Goal: Task Accomplishment & Management: Manage account settings

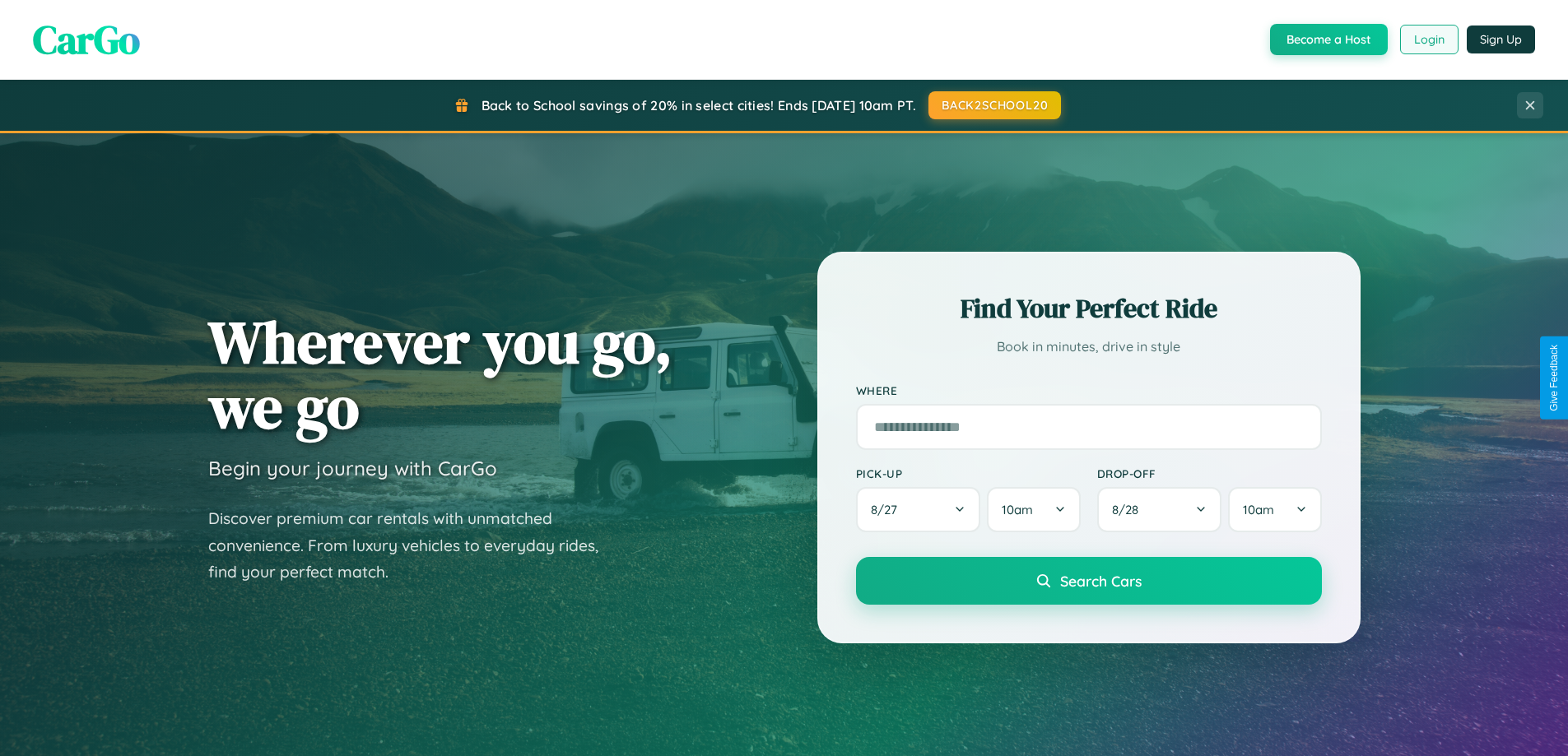
click at [1429, 39] on button "Login" at bounding box center [1429, 39] width 59 height 30
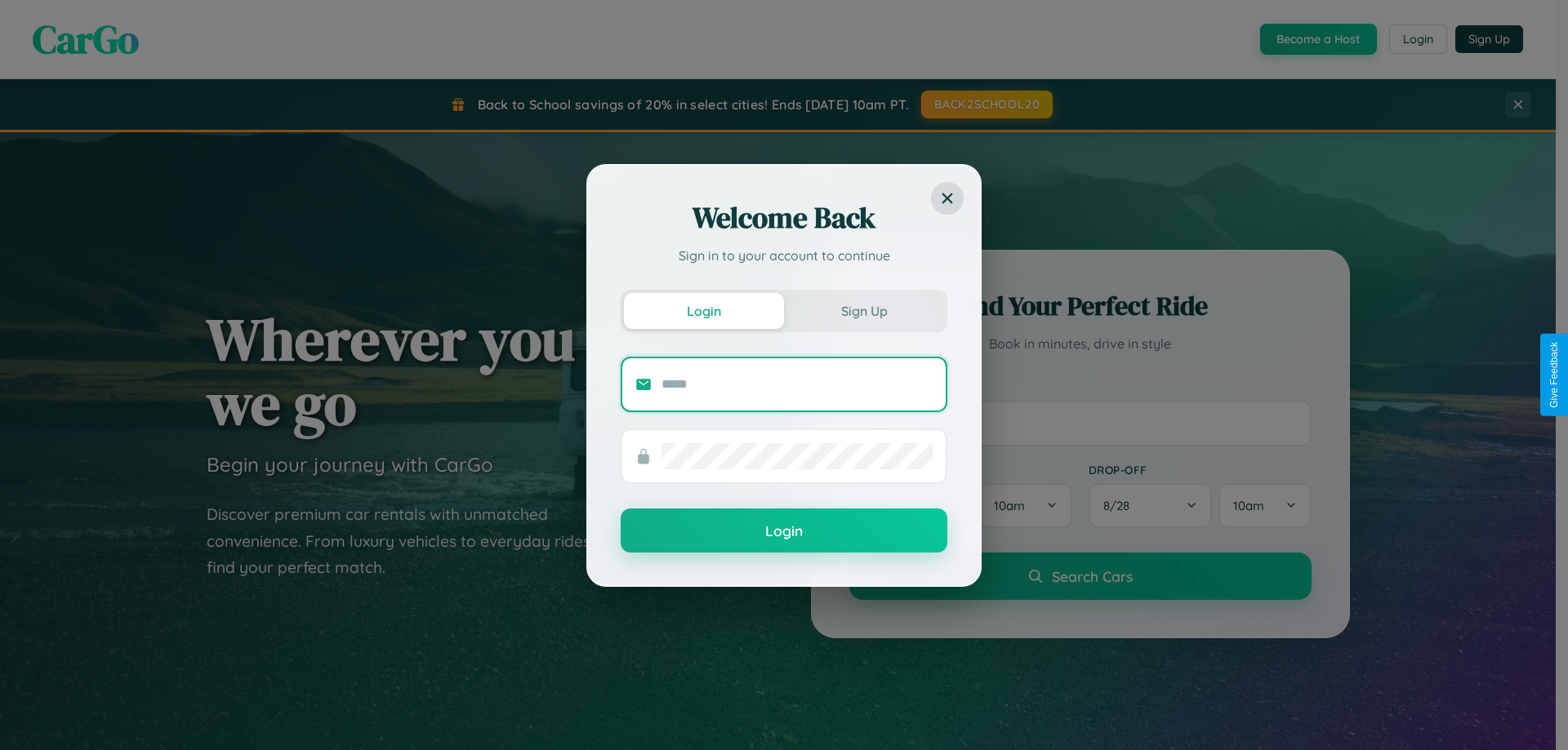
click at [797, 384] on input "text" at bounding box center [797, 384] width 271 height 26
type input "**********"
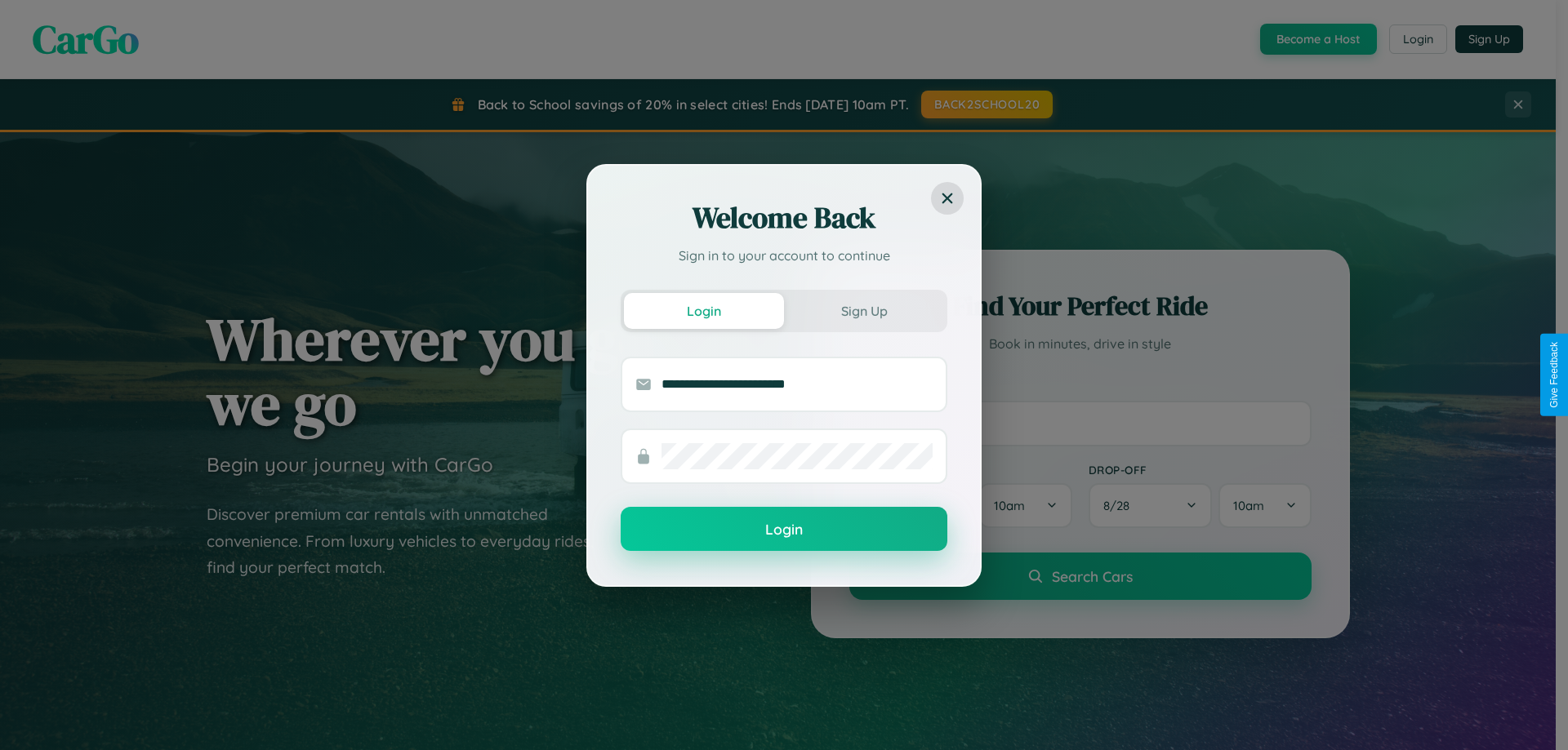
click at [784, 530] on button "Login" at bounding box center [784, 529] width 326 height 44
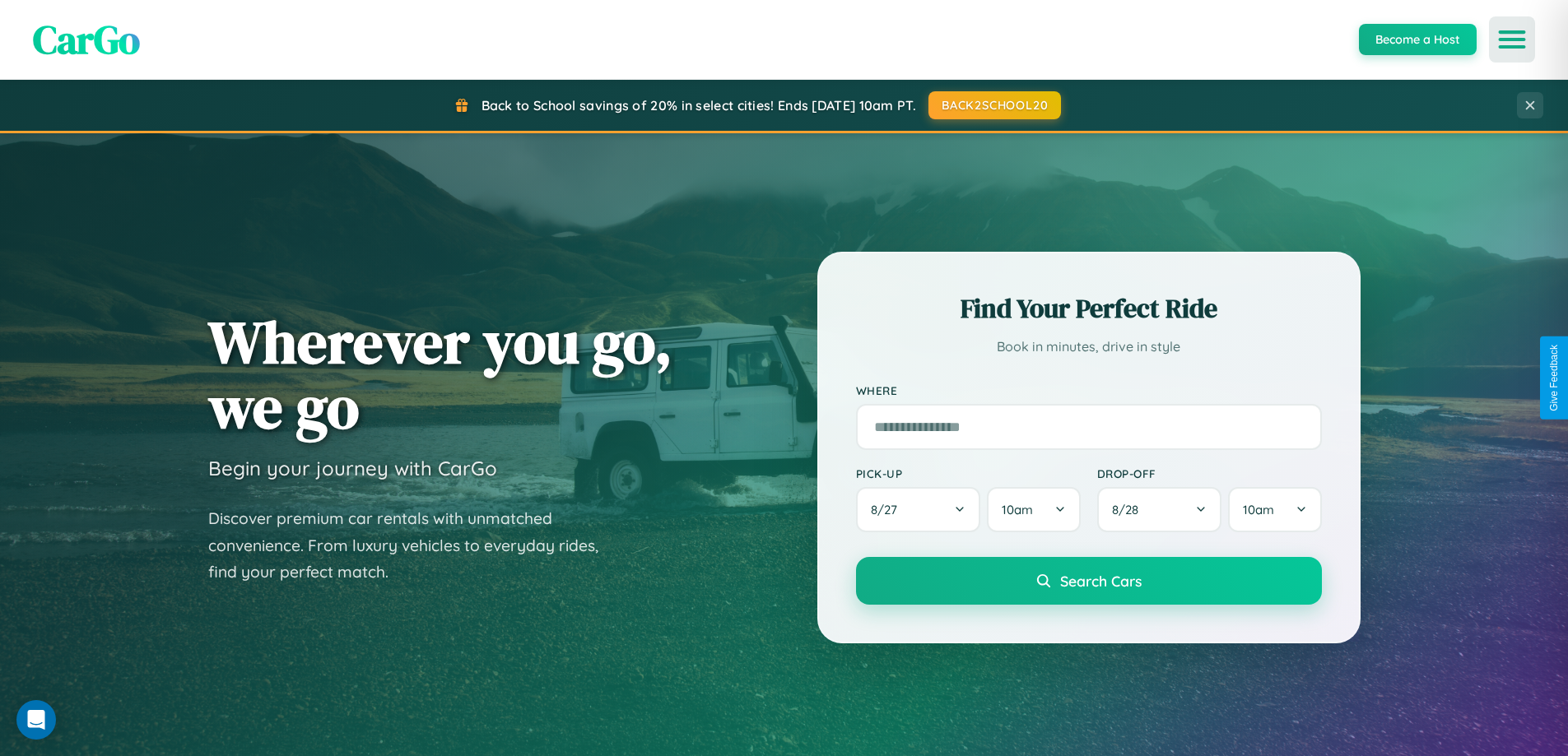
click at [1512, 39] on icon "Open menu" at bounding box center [1512, 38] width 24 height 14
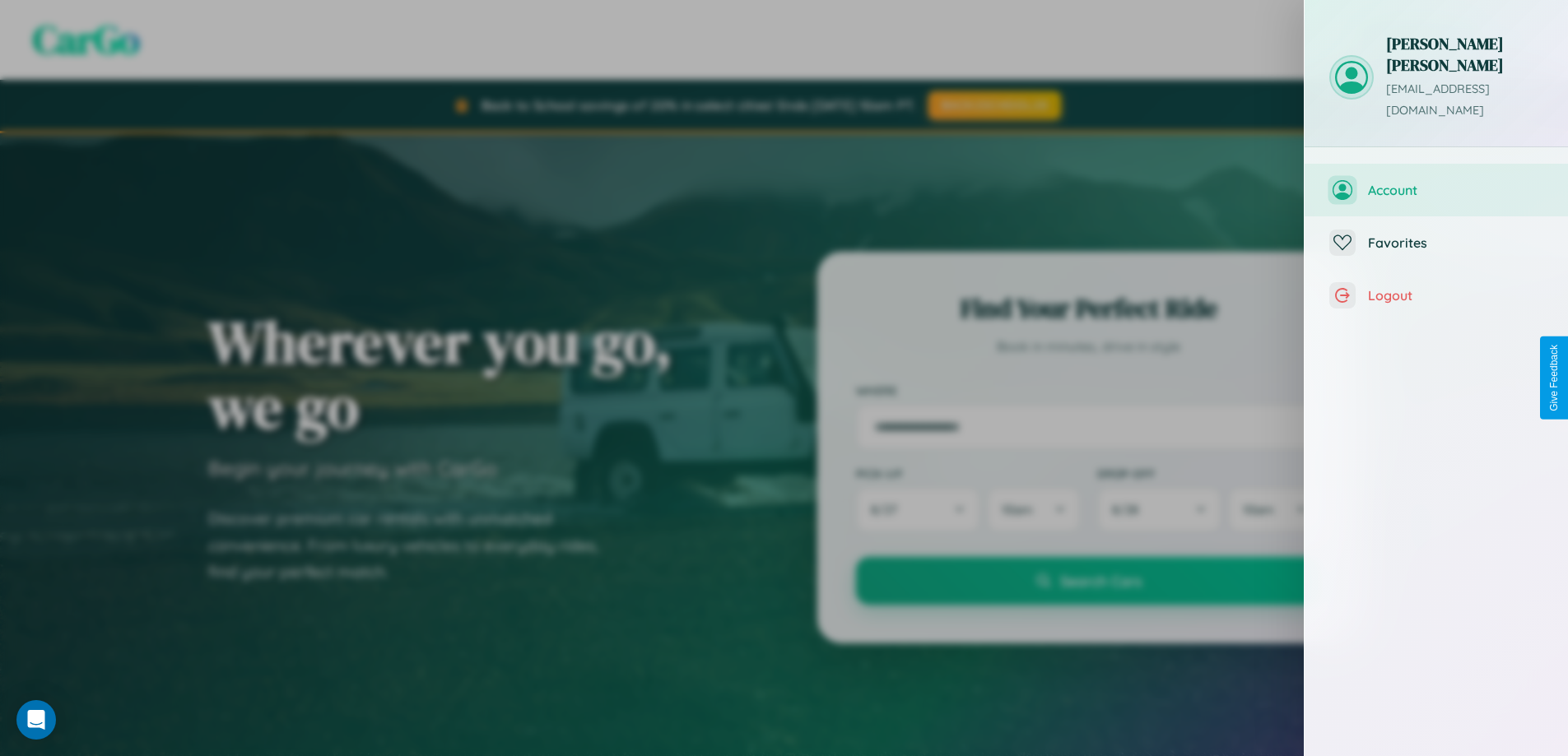
click at [1436, 182] on span "Account" at bounding box center [1455, 189] width 175 height 16
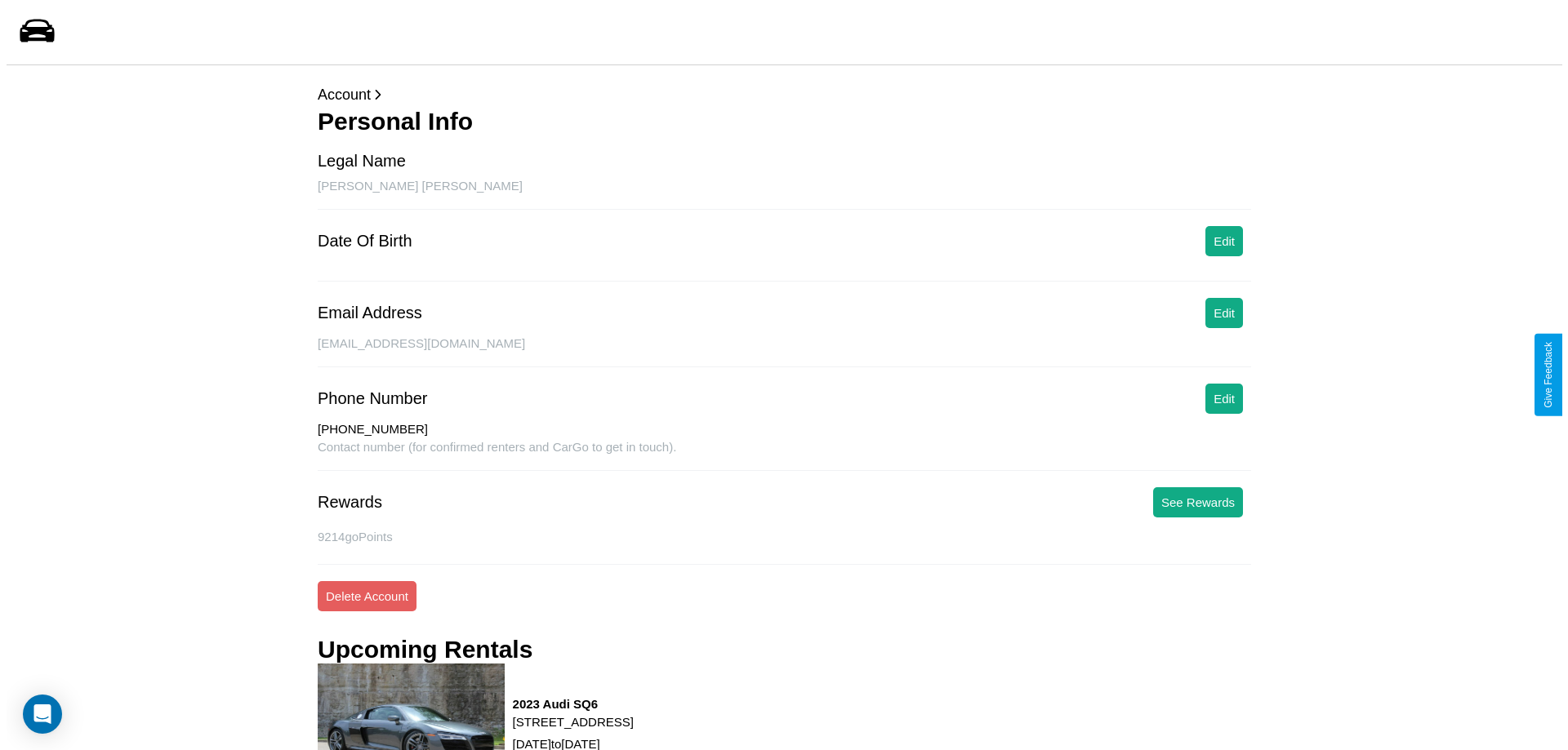
scroll to position [221, 0]
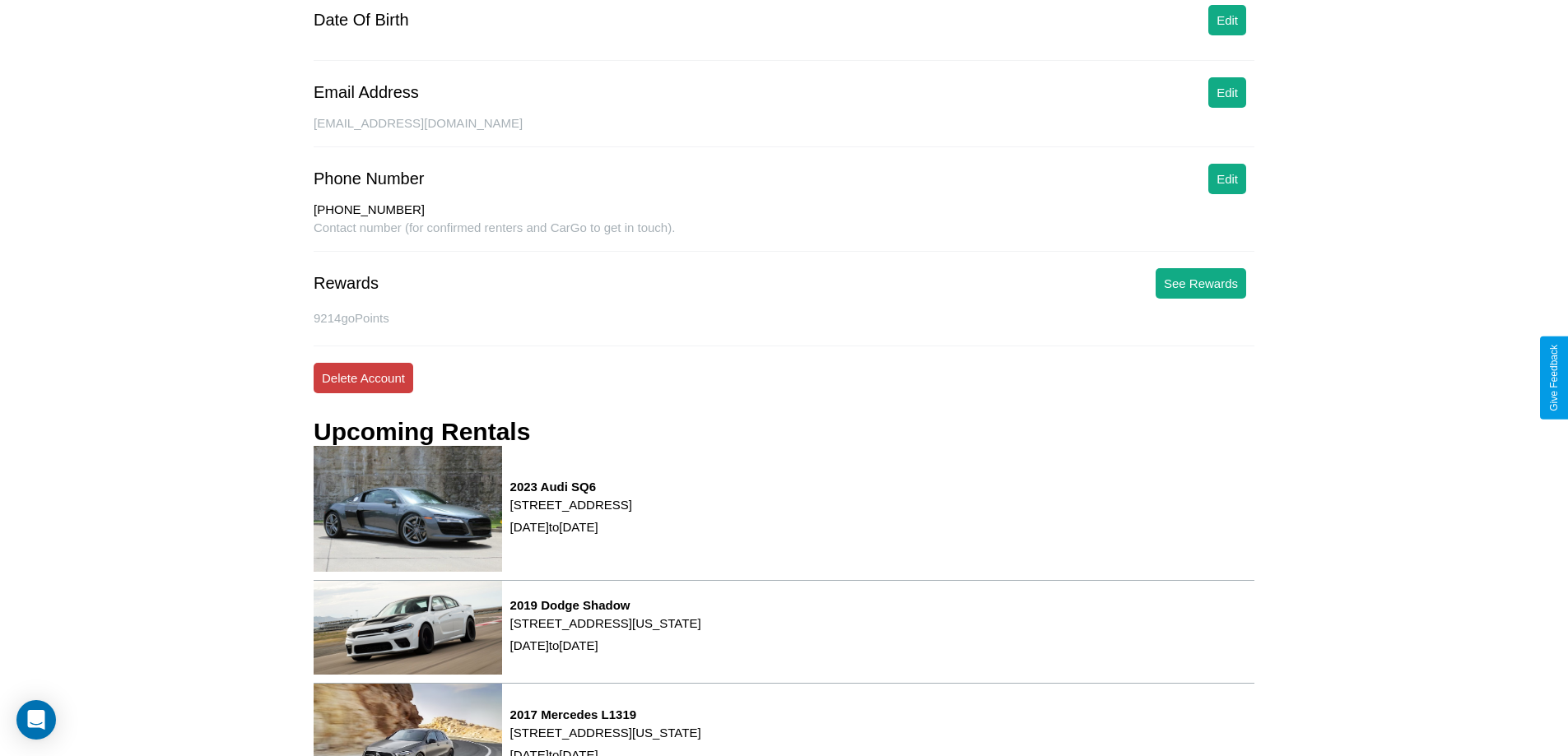
click at [363, 378] on button "Delete Account" at bounding box center [364, 378] width 100 height 31
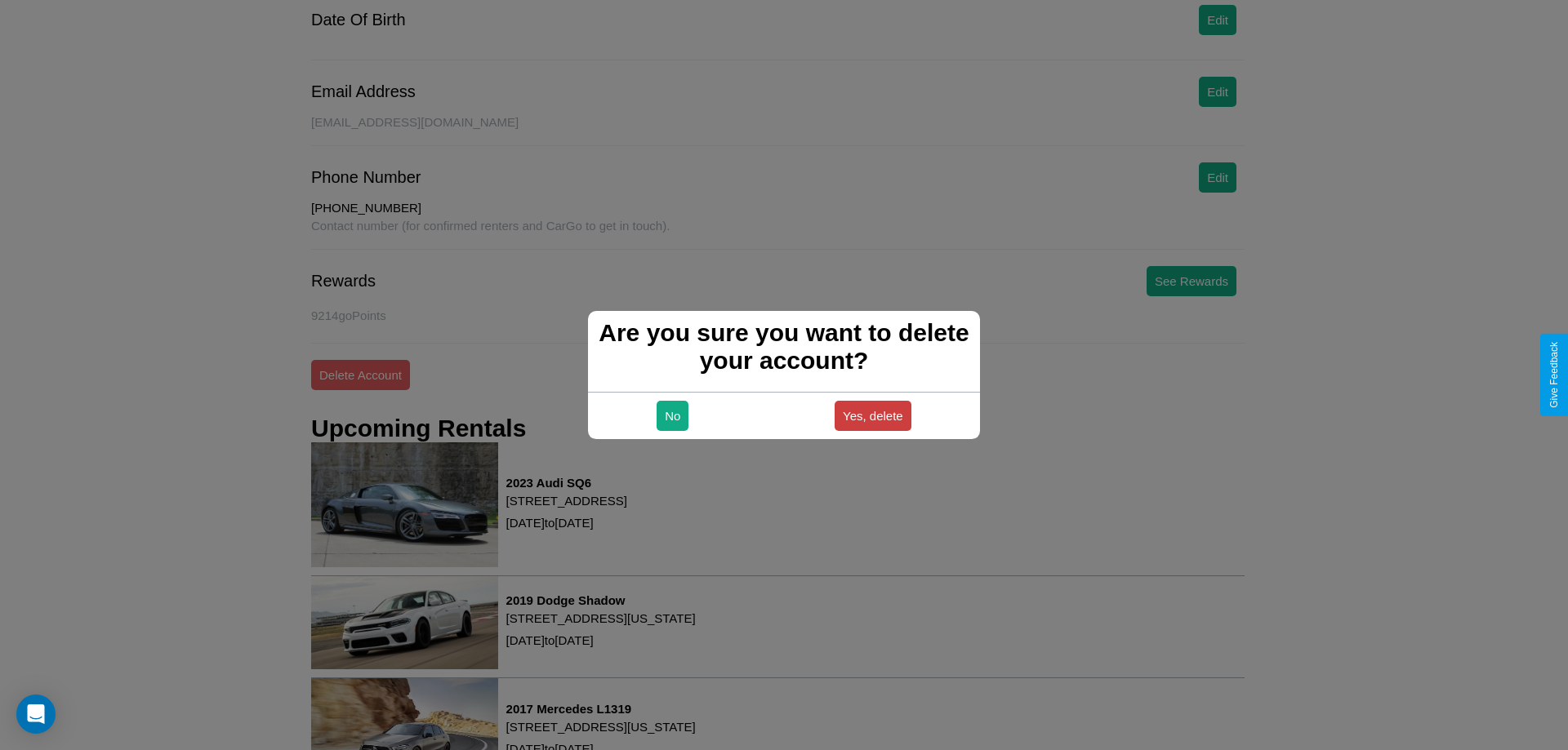
click at [872, 416] on button "Yes, delete" at bounding box center [873, 416] width 76 height 31
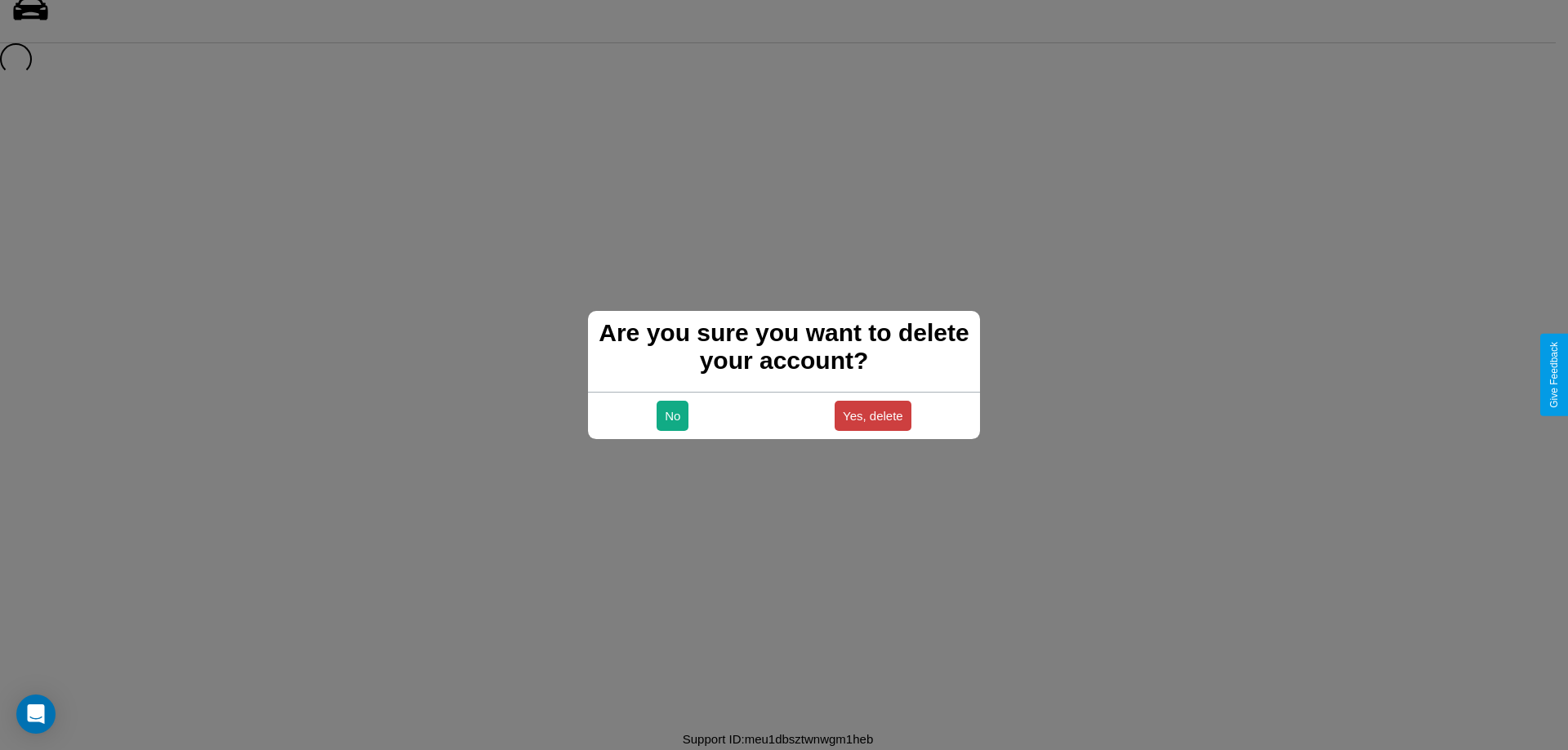
scroll to position [22, 0]
